Goal: Navigation & Orientation: Find specific page/section

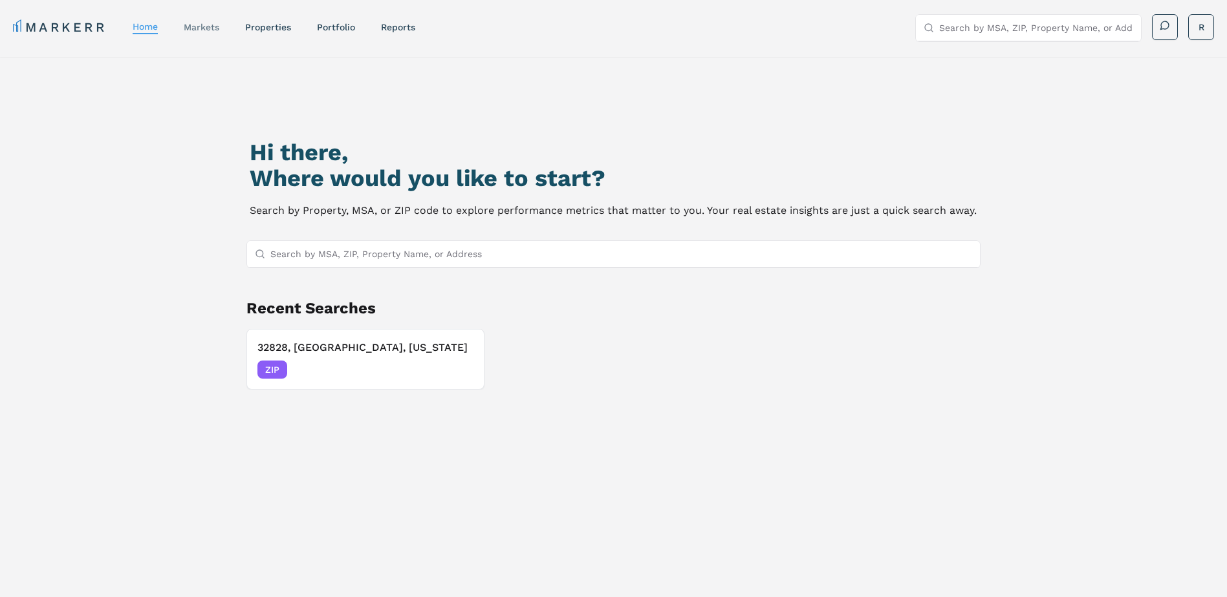
click at [197, 33] on div "markets" at bounding box center [202, 27] width 36 height 13
click at [200, 27] on link "markets" at bounding box center [202, 27] width 36 height 10
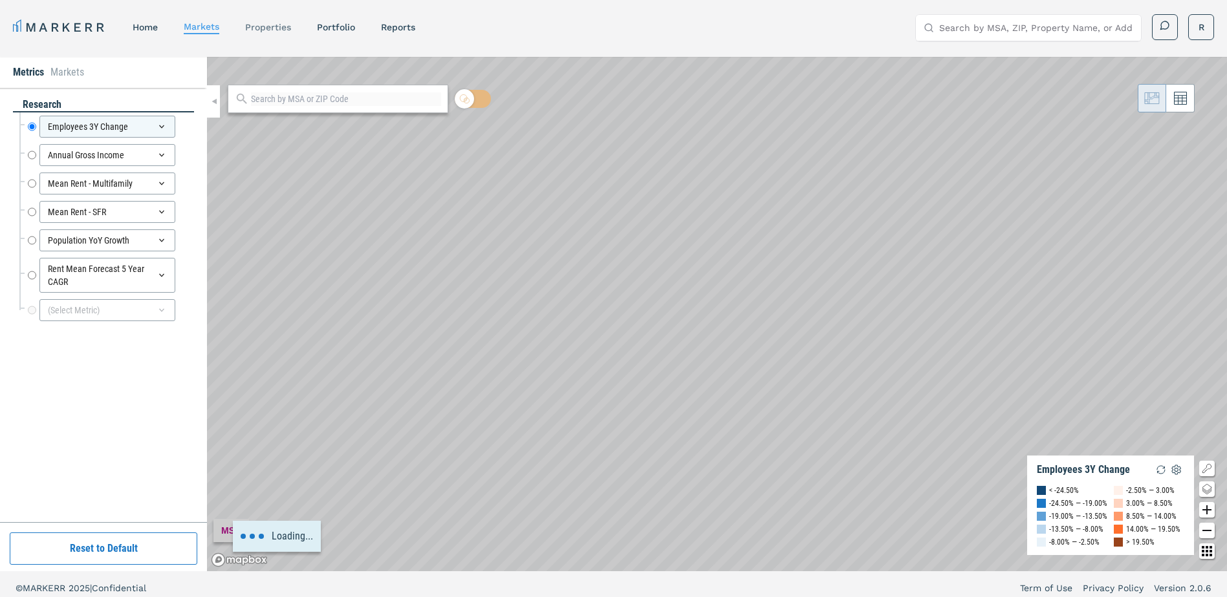
click at [269, 30] on link "properties" at bounding box center [268, 27] width 46 height 10
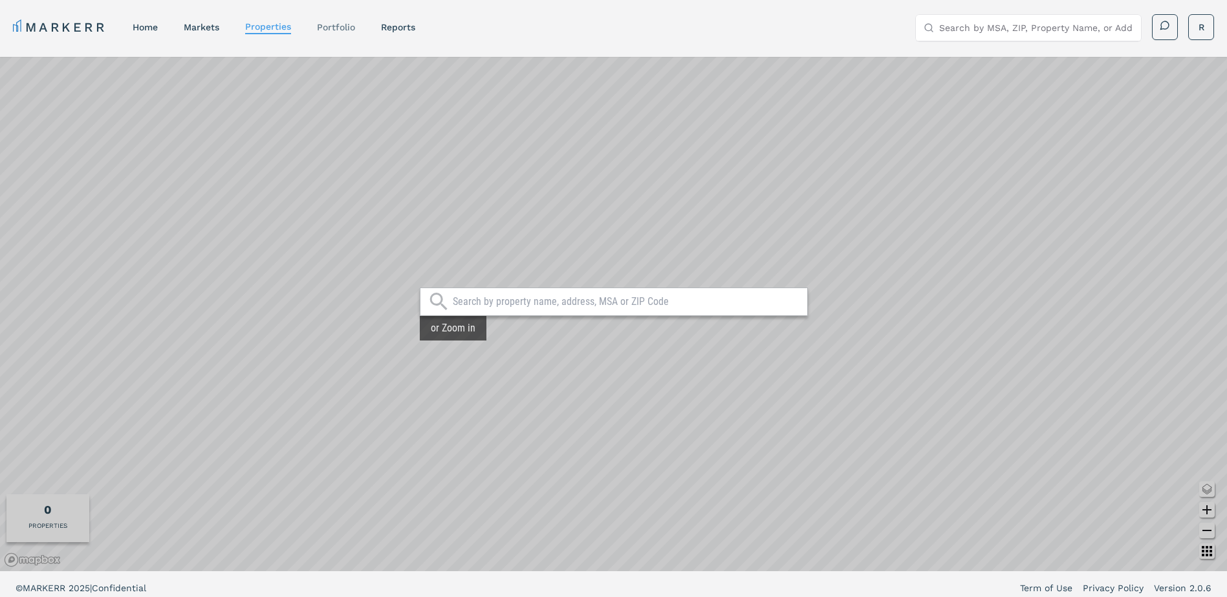
click at [344, 27] on link "Portfolio" at bounding box center [336, 27] width 38 height 10
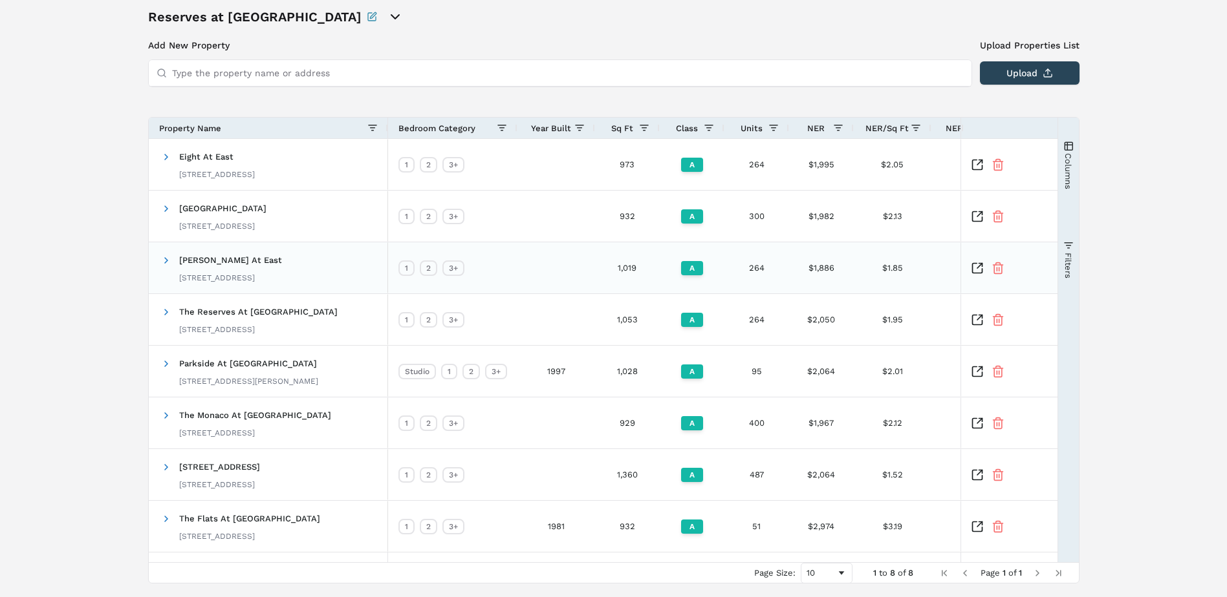
scroll to position [100, 0]
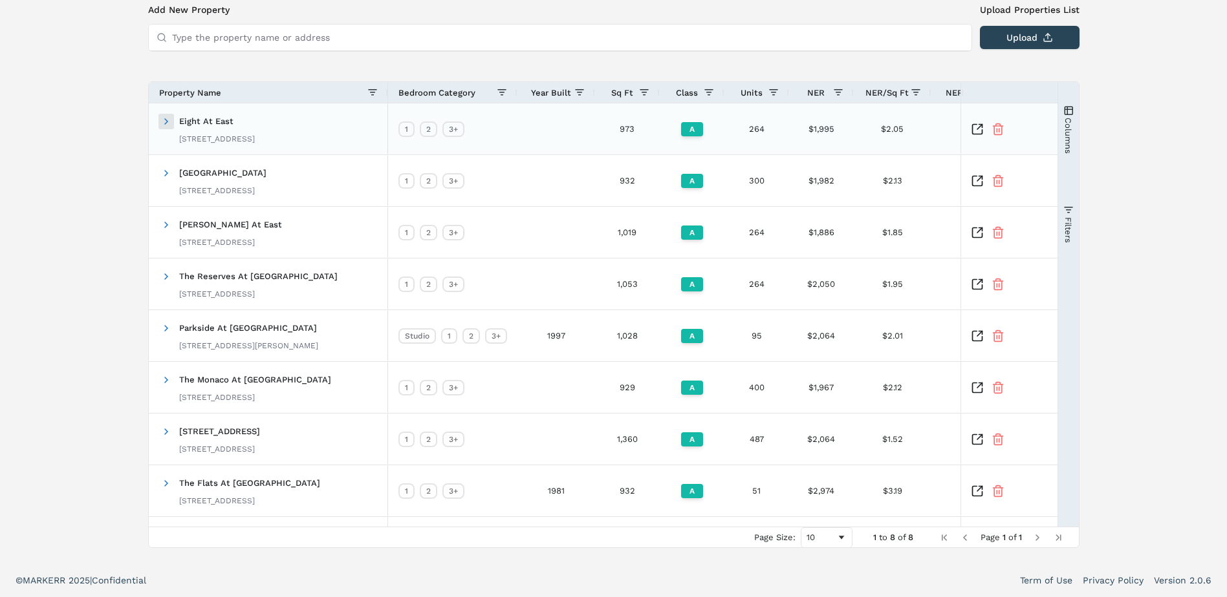
click at [167, 122] on span at bounding box center [166, 121] width 10 height 10
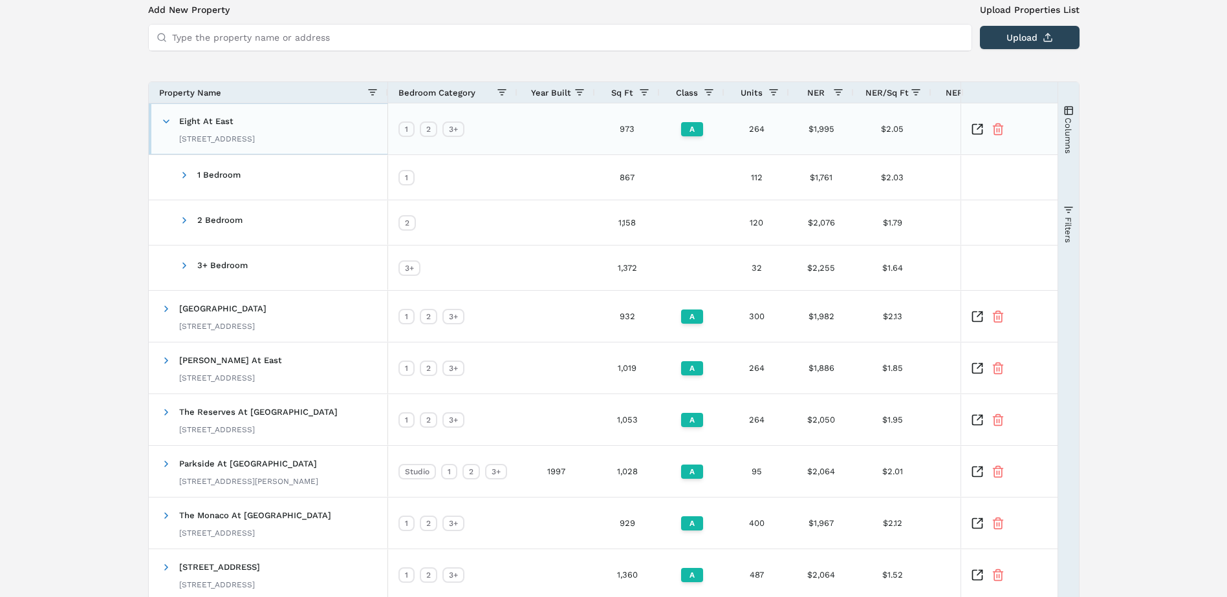
click at [167, 122] on span at bounding box center [166, 121] width 10 height 10
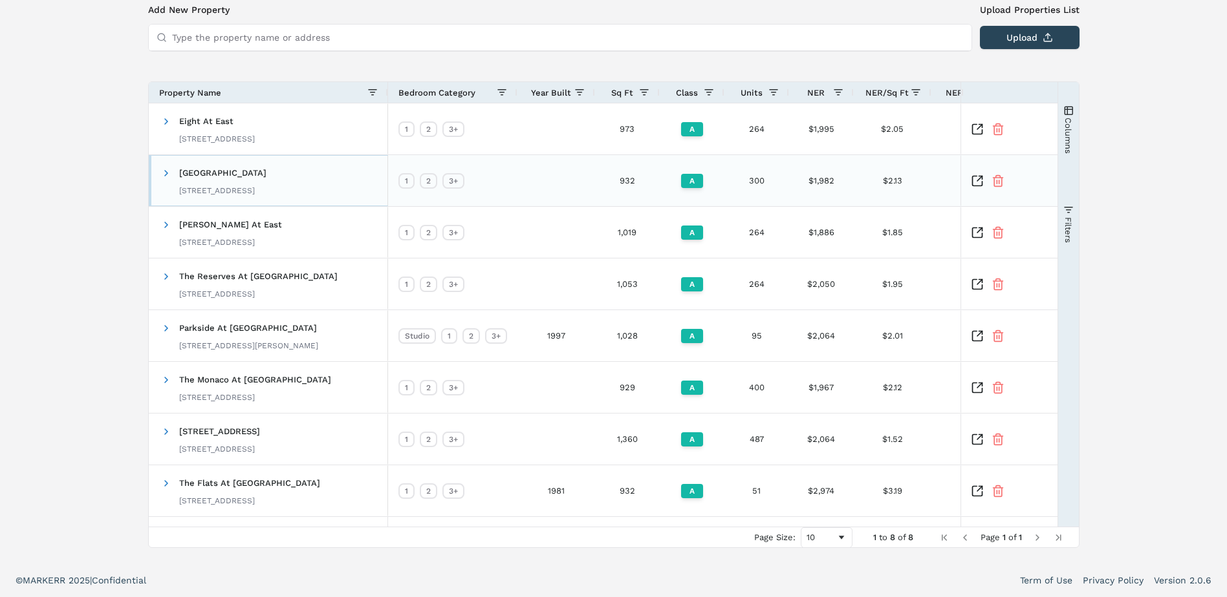
click at [167, 186] on span "Camden Waterford Lakes 1301 Waterford Oak Dr, Orlando, FL 32828" at bounding box center [214, 180] width 107 height 41
click at [167, 180] on span at bounding box center [166, 172] width 10 height 25
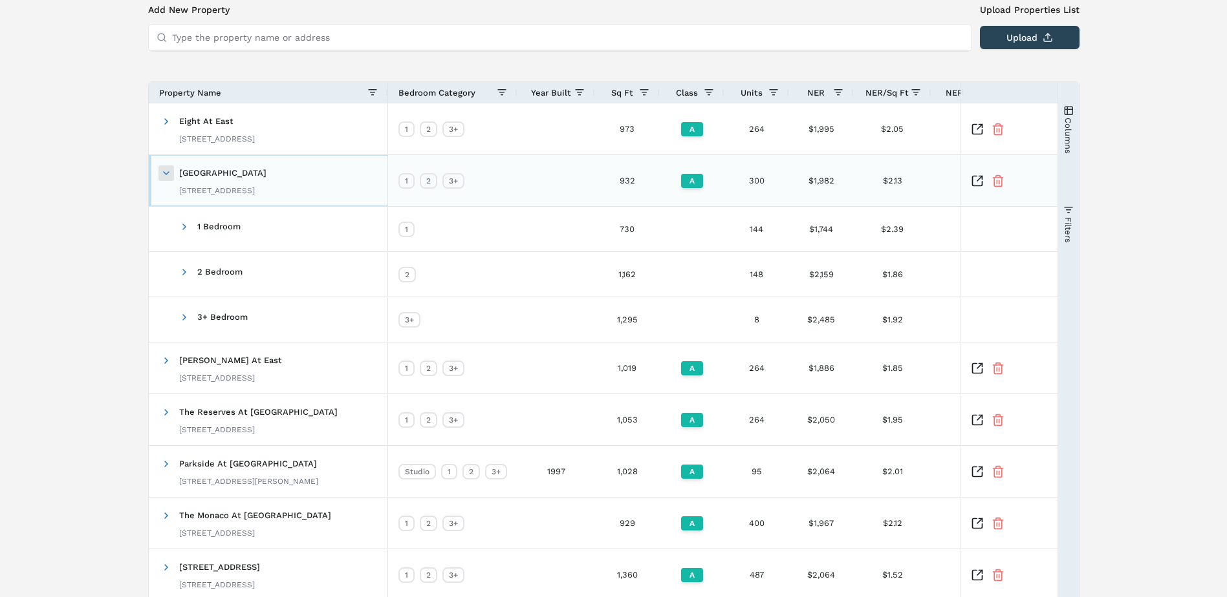
click at [167, 173] on span at bounding box center [166, 173] width 10 height 10
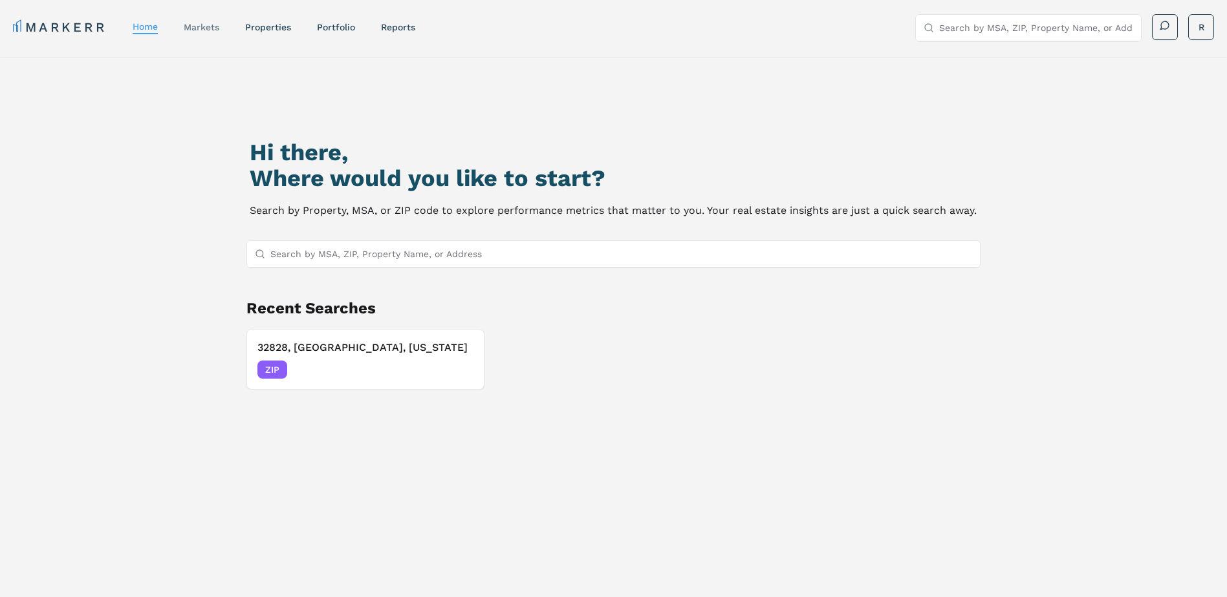
click at [207, 28] on link "markets" at bounding box center [202, 27] width 36 height 10
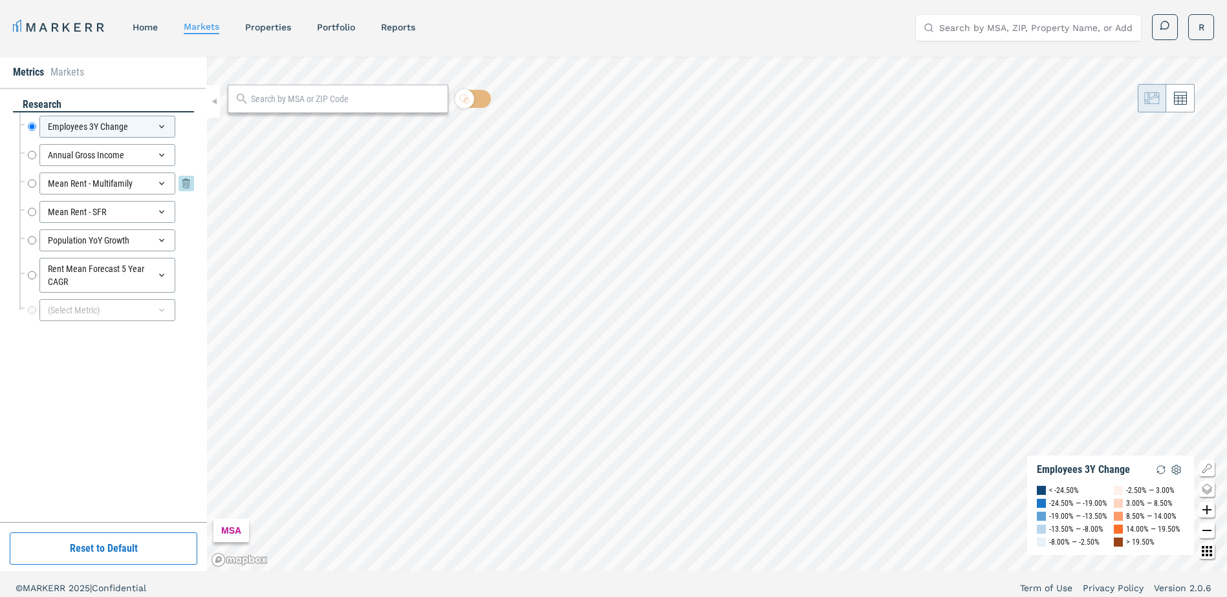
click at [131, 189] on div "Mean Rent - Multifamily" at bounding box center [107, 184] width 136 height 22
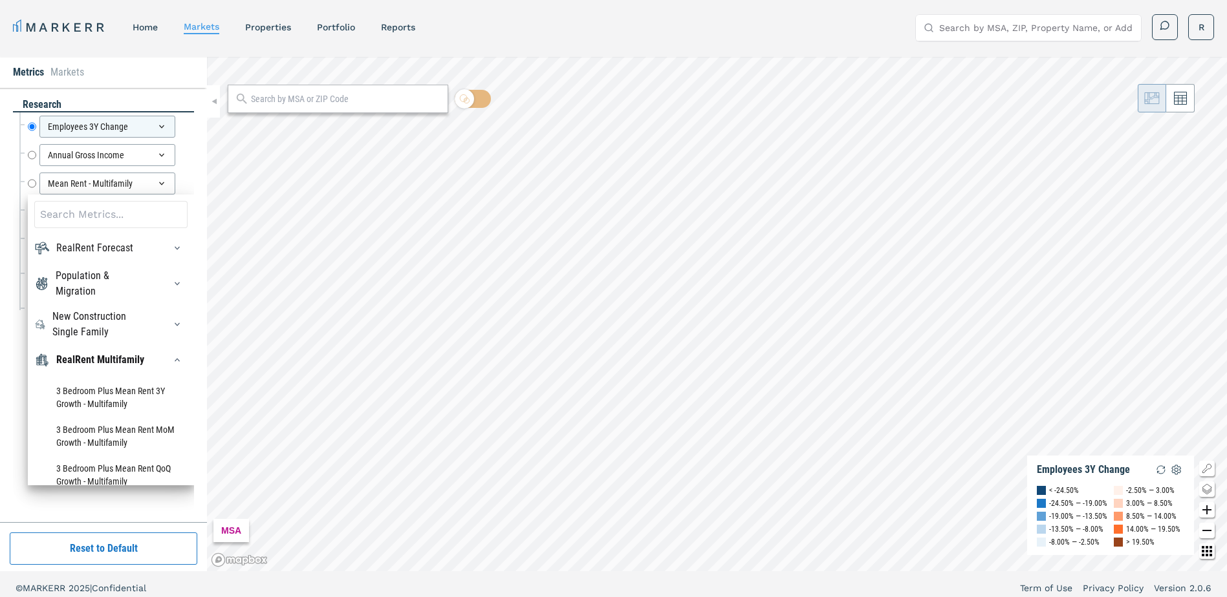
click at [0, 361] on html "MARKERR home markets properties Portfolio reports Search by MSA, ZIP, Property …" at bounding box center [613, 302] width 1227 height 605
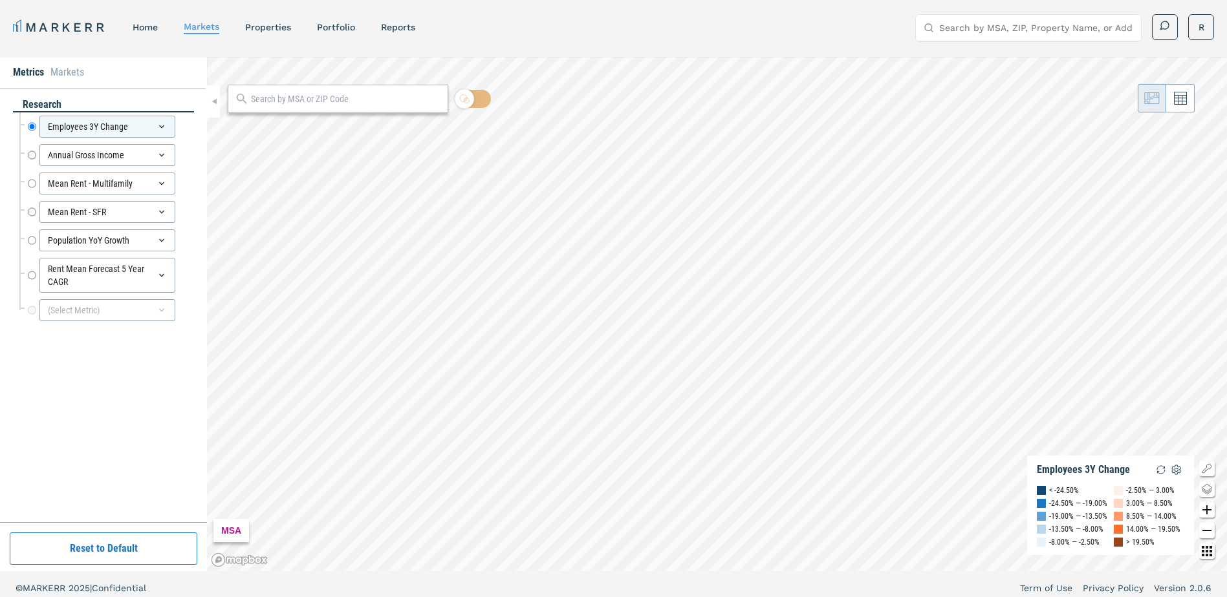
click at [67, 70] on li "Markets" at bounding box center [67, 73] width 34 height 16
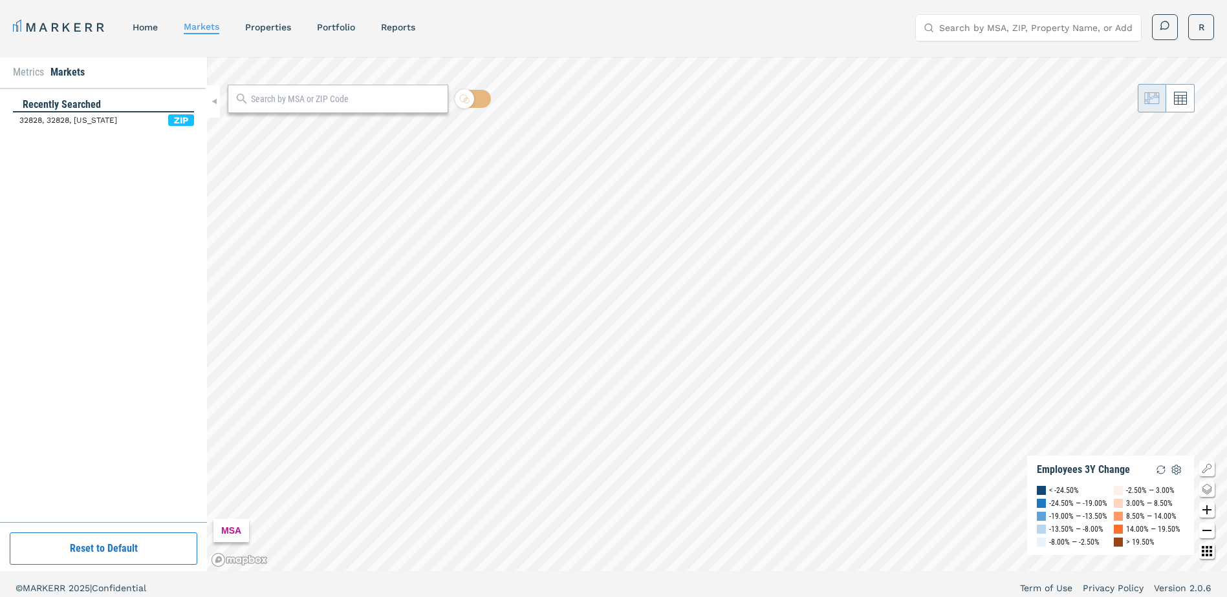
click at [36, 68] on li "Metrics" at bounding box center [28, 73] width 31 height 16
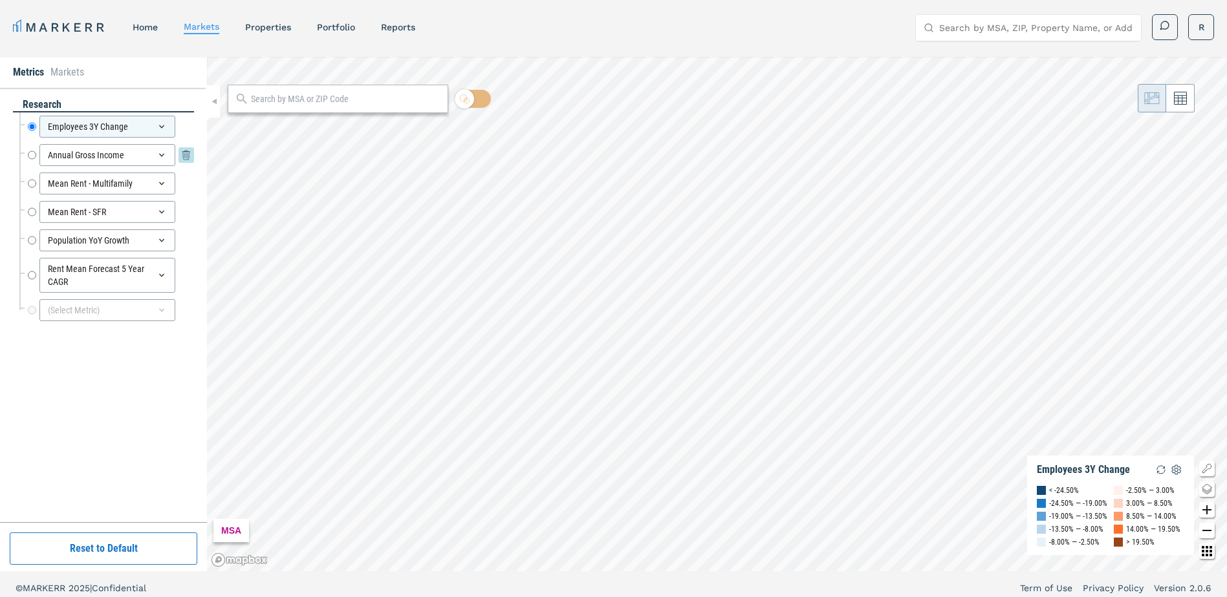
click at [159, 158] on icon at bounding box center [161, 155] width 10 height 10
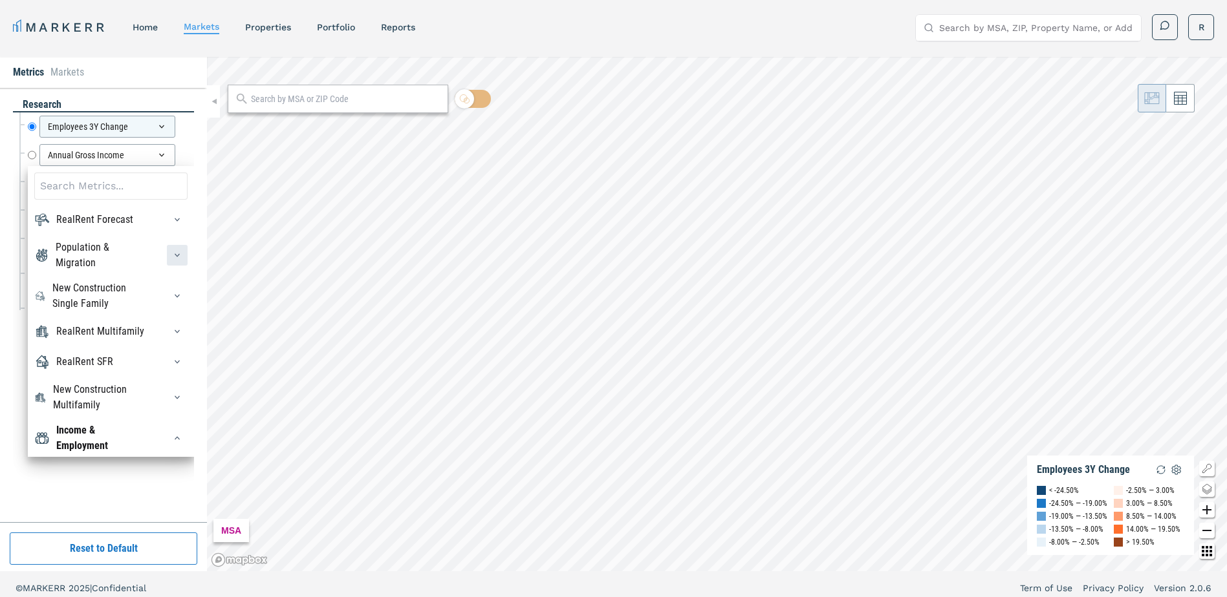
click at [172, 255] on icon "button" at bounding box center [177, 255] width 10 height 10
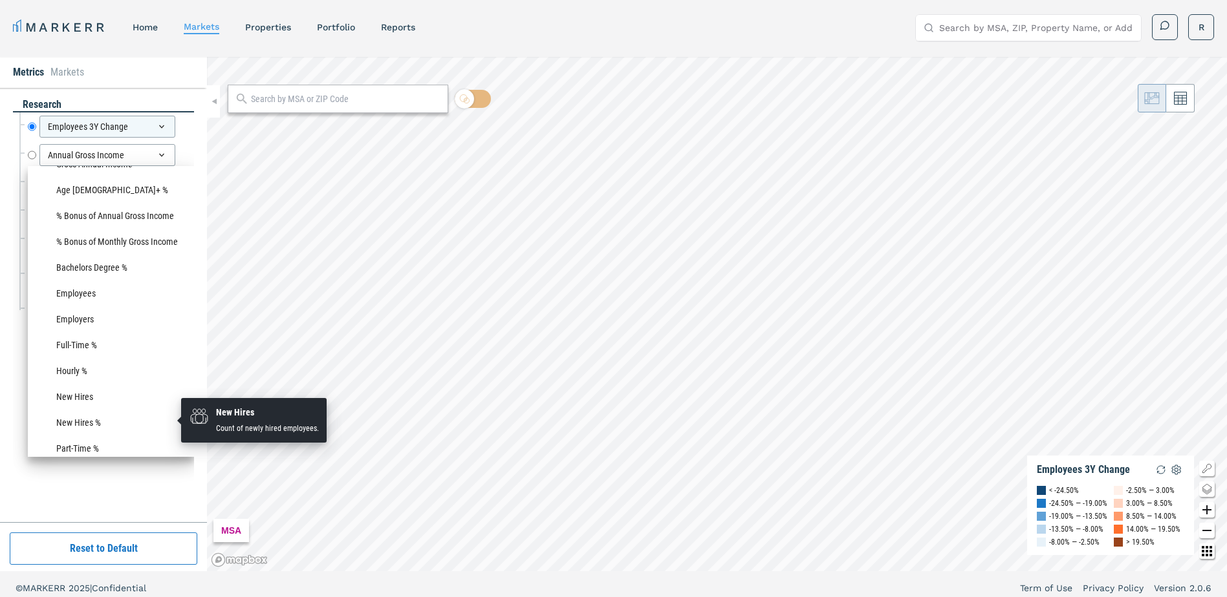
scroll to position [194, 0]
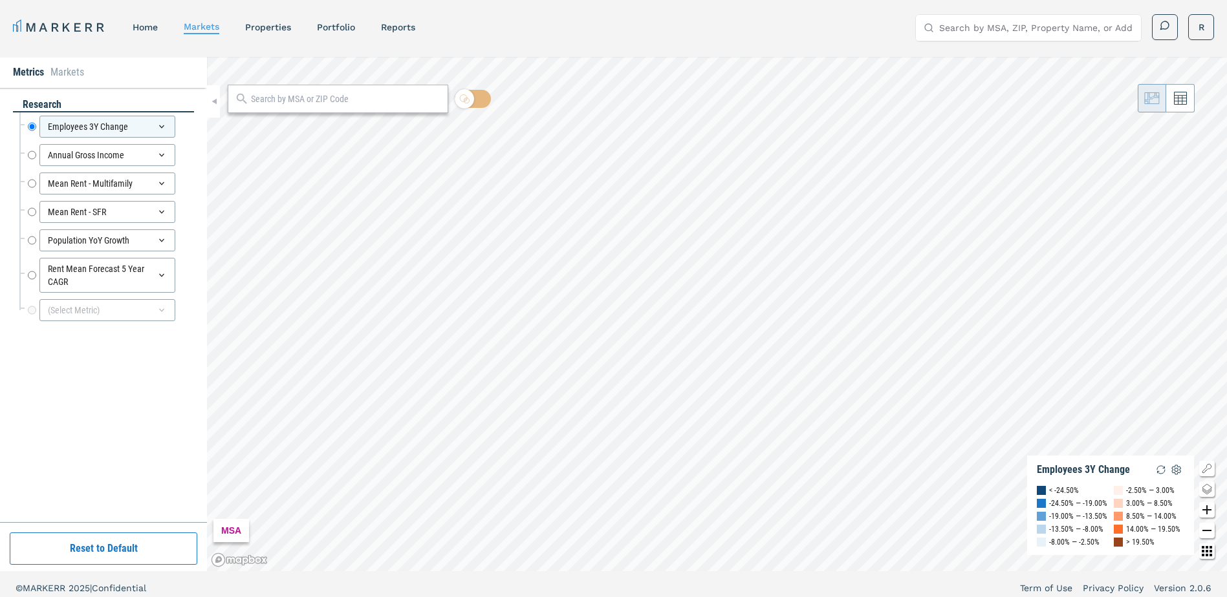
click at [191, 115] on div "Employees 3Y Change Employees 3Y Change" at bounding box center [106, 126] width 175 height 28
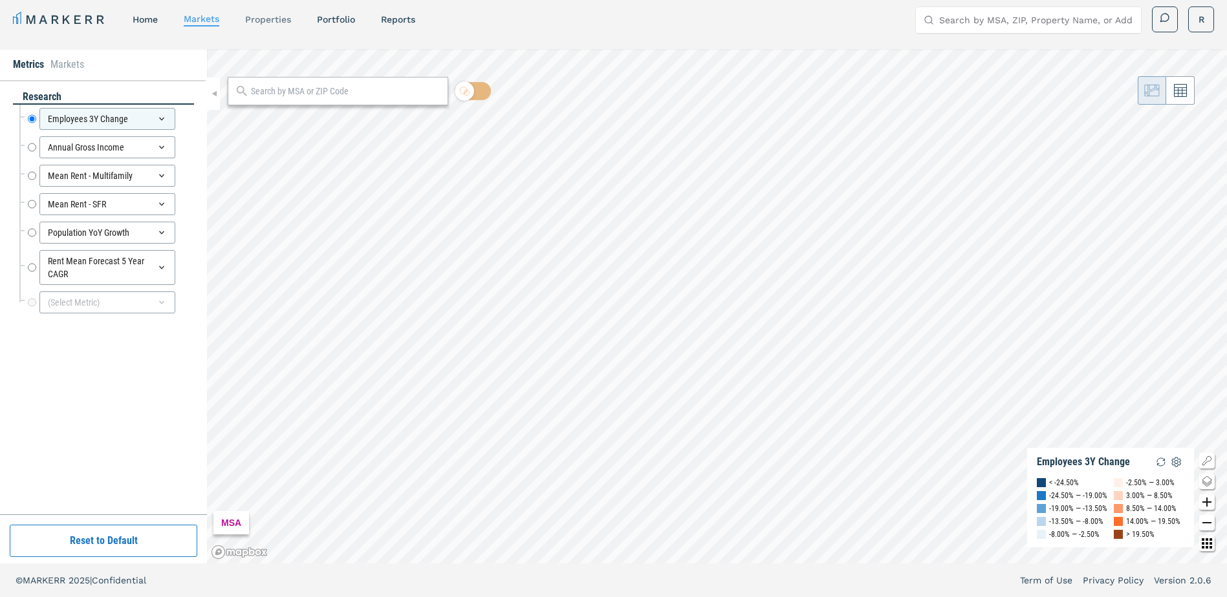
click at [283, 19] on link "properties" at bounding box center [268, 19] width 46 height 10
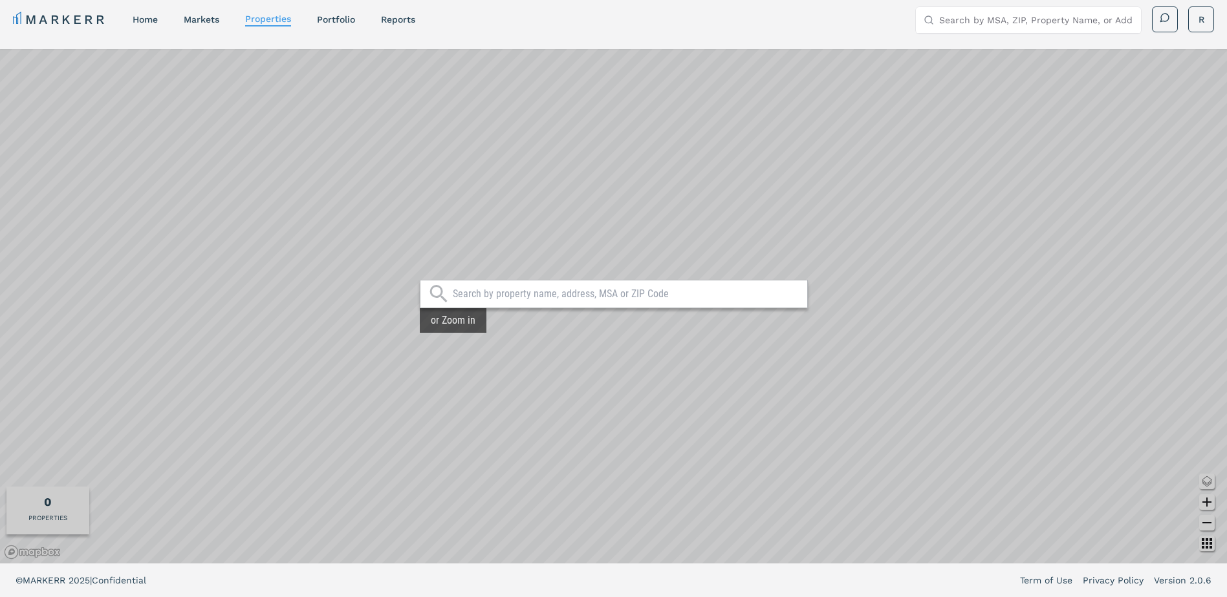
click at [502, 300] on input "text" at bounding box center [627, 294] width 348 height 13
click at [506, 294] on input "text" at bounding box center [627, 294] width 348 height 13
click at [345, 22] on link "Portfolio" at bounding box center [336, 19] width 38 height 10
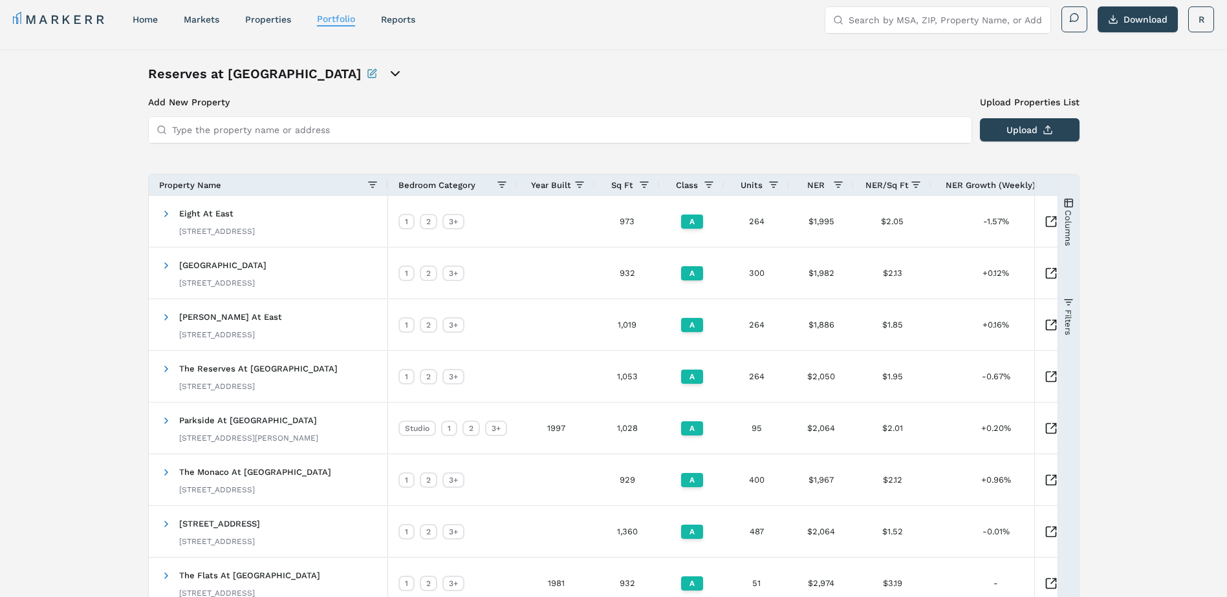
drag, startPoint x: 962, startPoint y: 179, endPoint x: 1063, endPoint y: 171, distance: 101.2
click at [1063, 171] on div "Add New Property Upload Properties List Type the property name or address Uploa…" at bounding box center [613, 368] width 931 height 545
